Goal: Check status

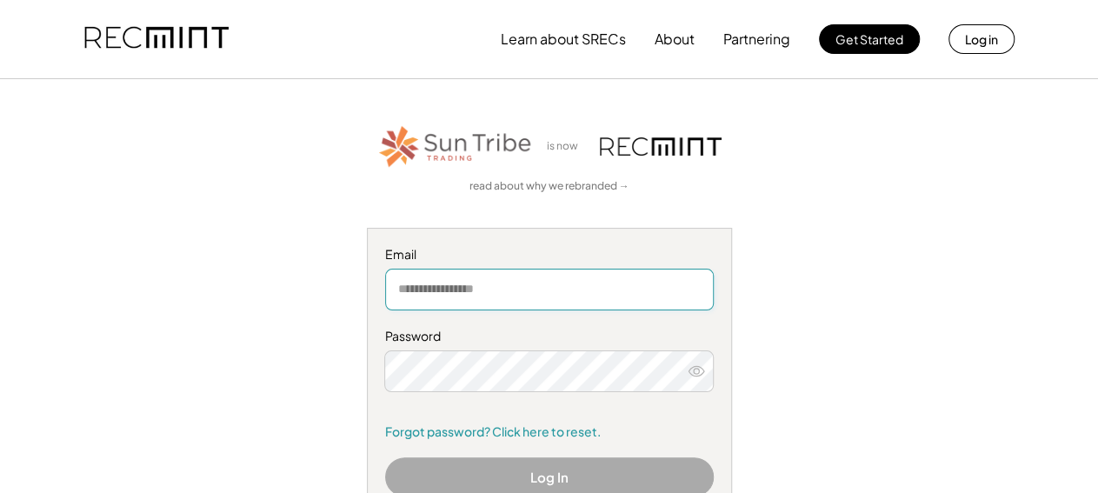
click at [469, 289] on input "email" at bounding box center [549, 290] width 329 height 42
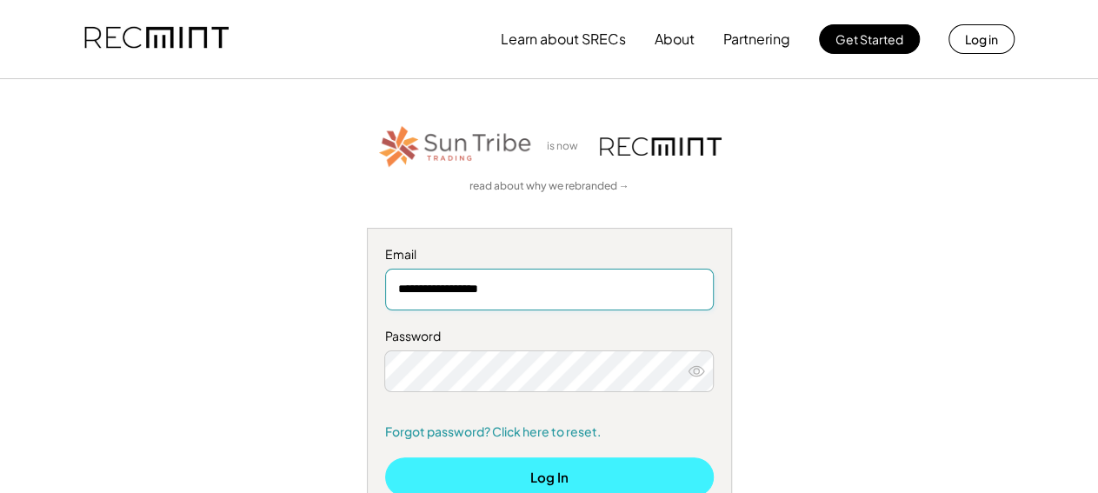
type input "**********"
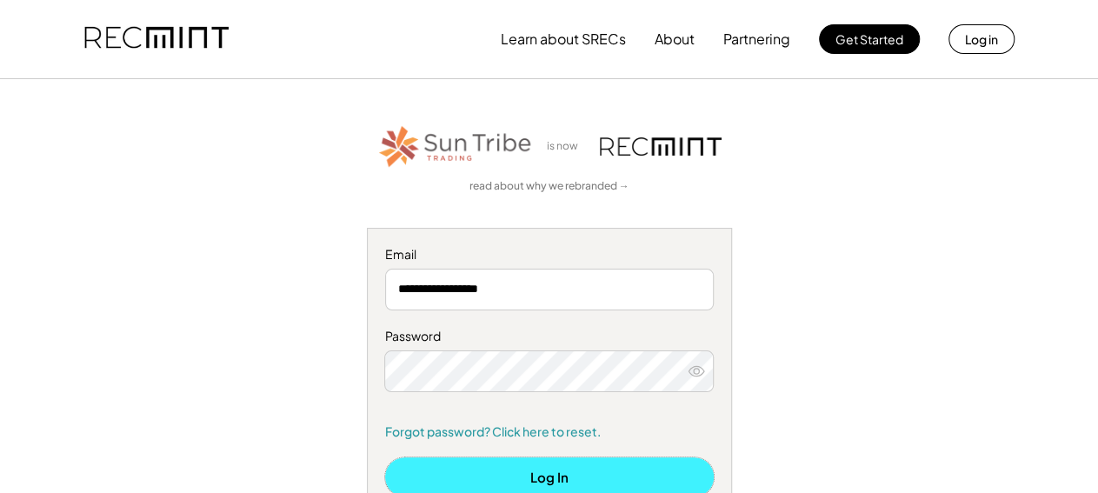
click at [524, 478] on button "Log In" at bounding box center [549, 476] width 329 height 39
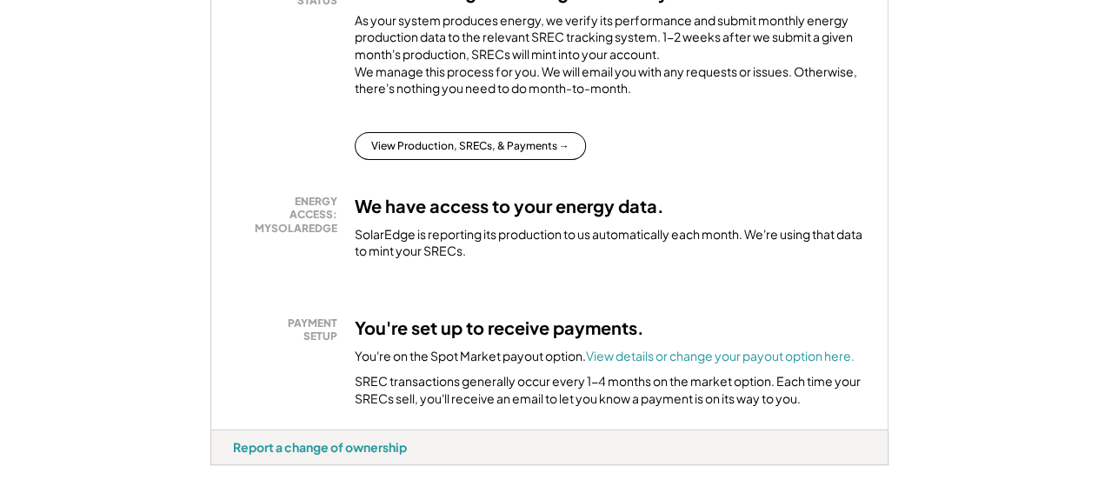
scroll to position [407, 0]
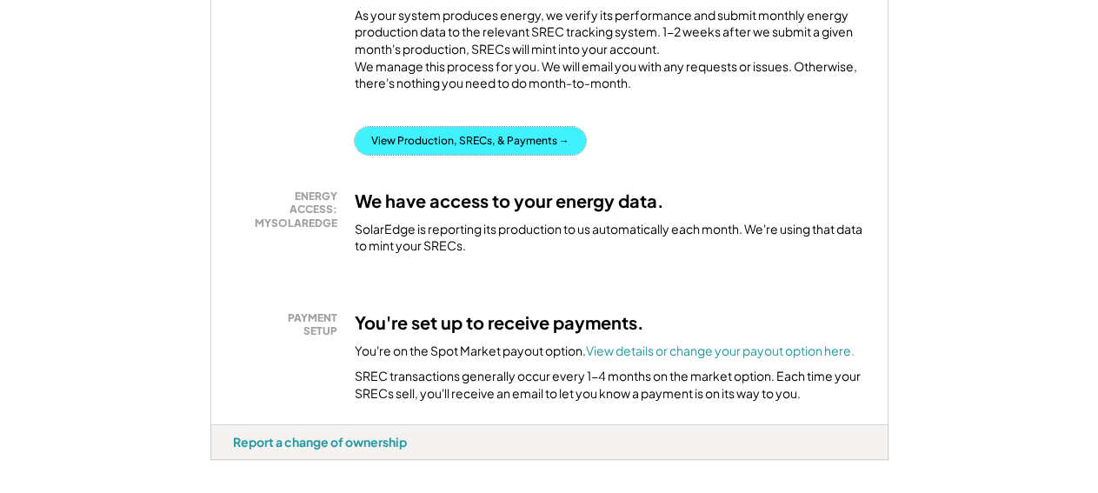
click at [474, 155] on button "View Production, SRECs, & Payments →" at bounding box center [470, 141] width 231 height 28
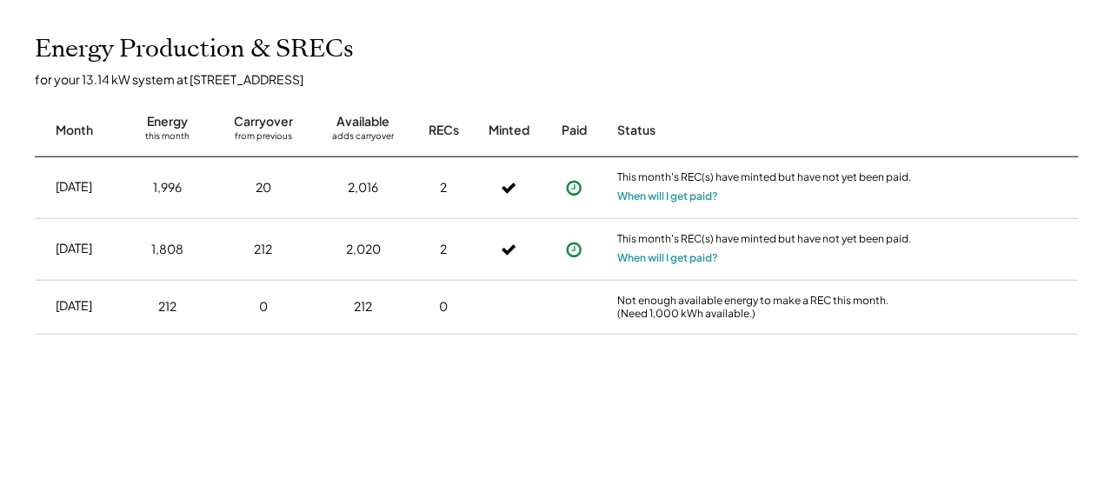
scroll to position [404, 0]
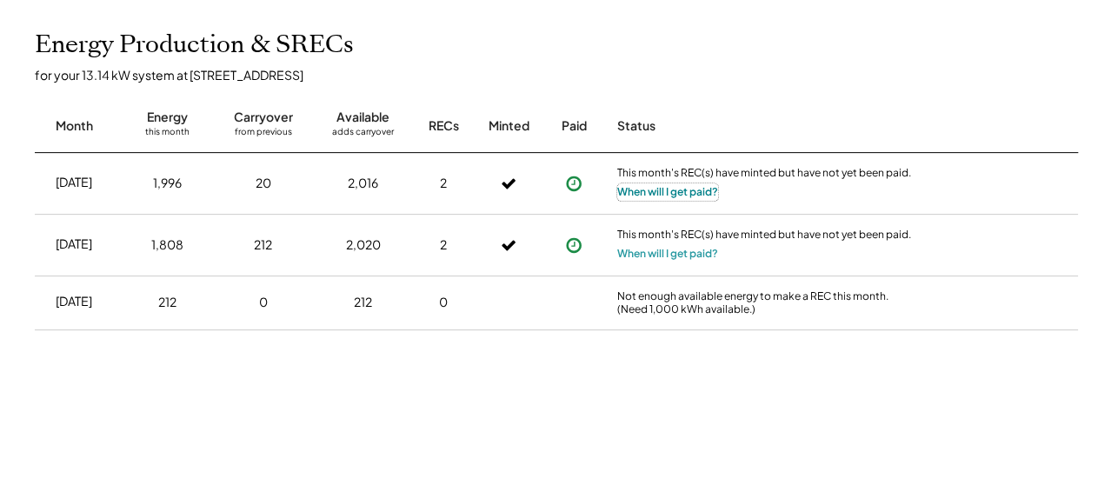
click at [674, 192] on button "When will I get paid?" at bounding box center [667, 191] width 101 height 17
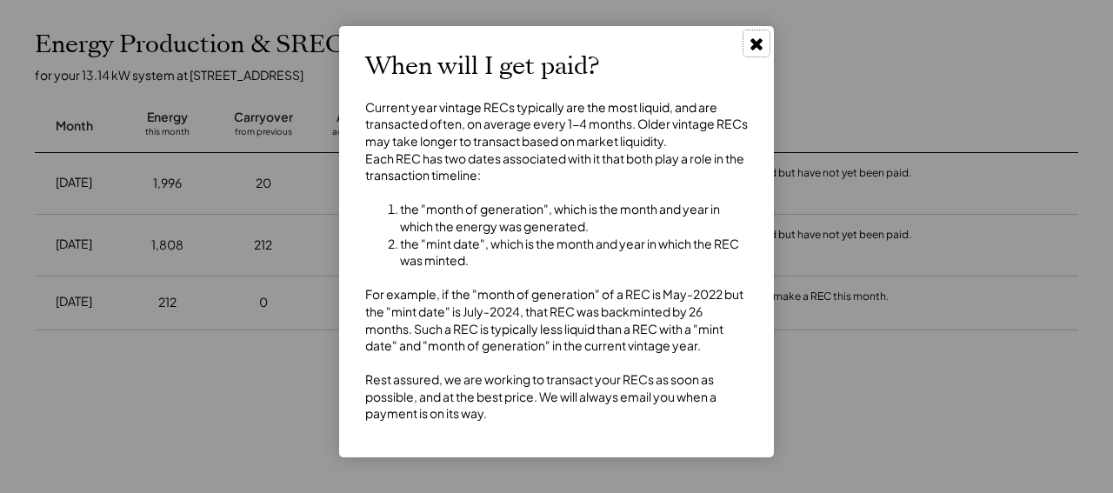
click at [758, 39] on icon at bounding box center [756, 43] width 17 height 17
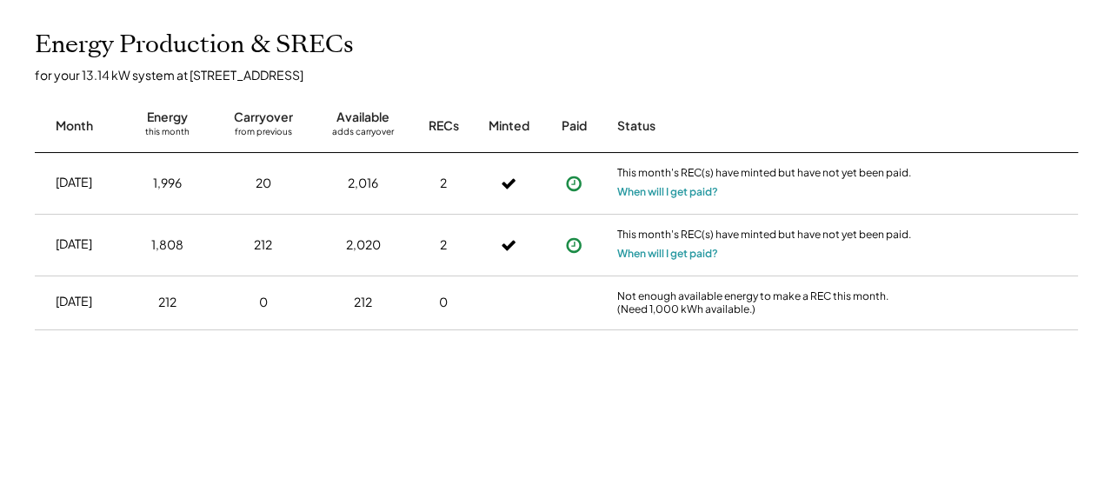
scroll to position [0, 0]
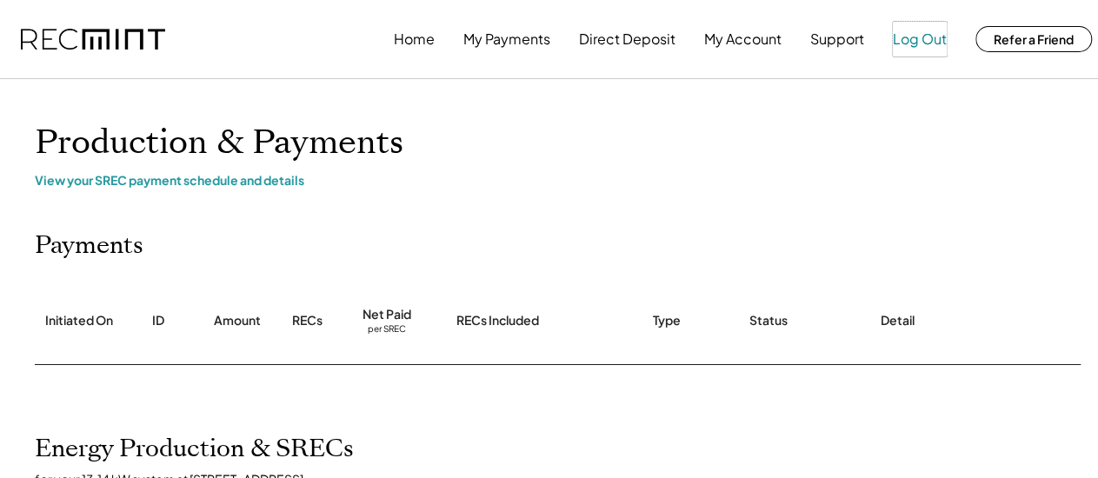
click at [919, 45] on button "Log Out" at bounding box center [920, 39] width 54 height 35
